Goal: Task Accomplishment & Management: Use online tool/utility

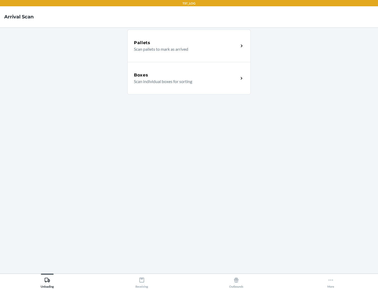
click at [186, 75] on div "Boxes" at bounding box center [186, 75] width 105 height 6
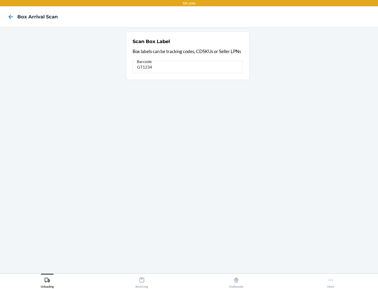
type input "GT1234"
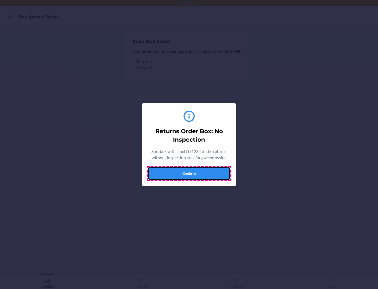
click at [189, 173] on button "Confirm" at bounding box center [188, 173] width 81 height 13
